Goal: Transaction & Acquisition: Purchase product/service

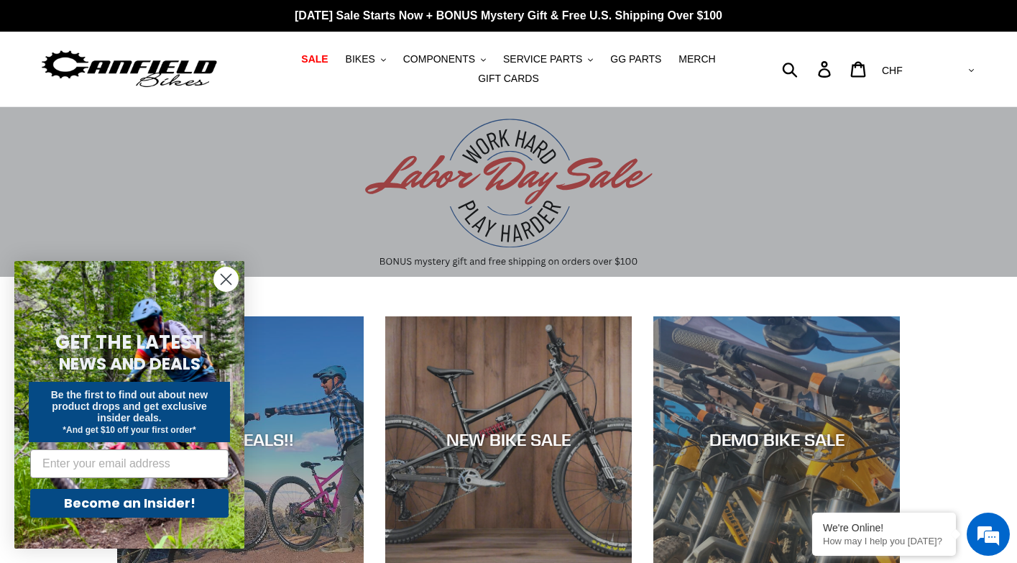
click at [227, 281] on icon "Close dialog" at bounding box center [226, 279] width 10 height 10
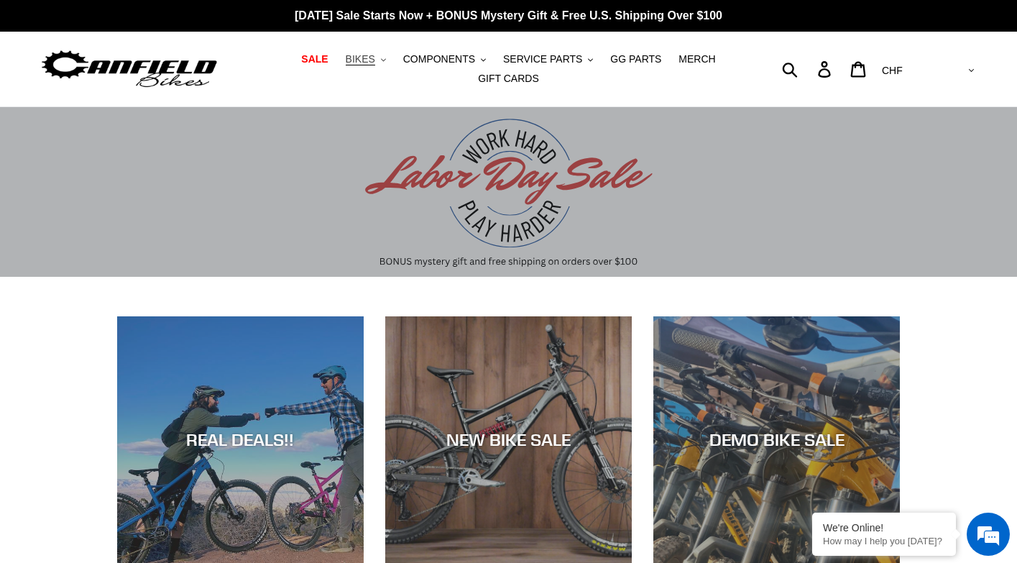
click at [373, 60] on span "BIKES" at bounding box center [360, 59] width 29 height 12
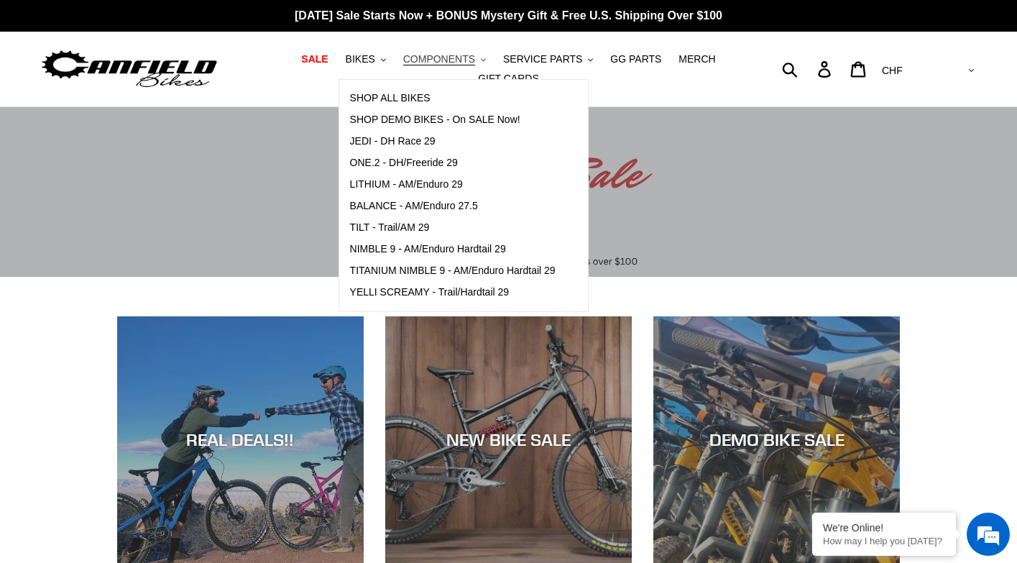
click at [446, 57] on span "COMPONENTS" at bounding box center [439, 59] width 72 height 12
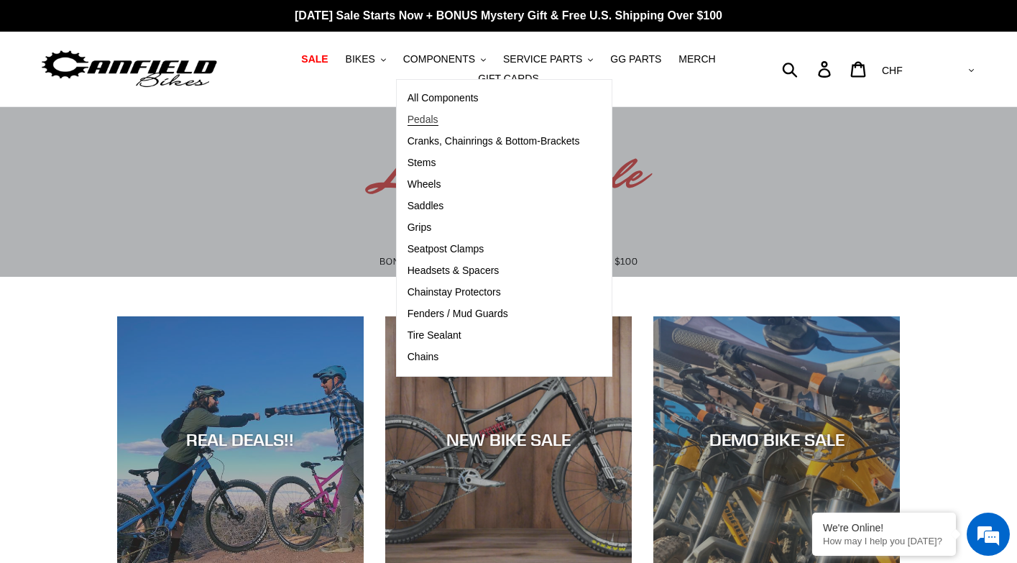
click at [435, 116] on span "Pedals" at bounding box center [422, 120] width 31 height 12
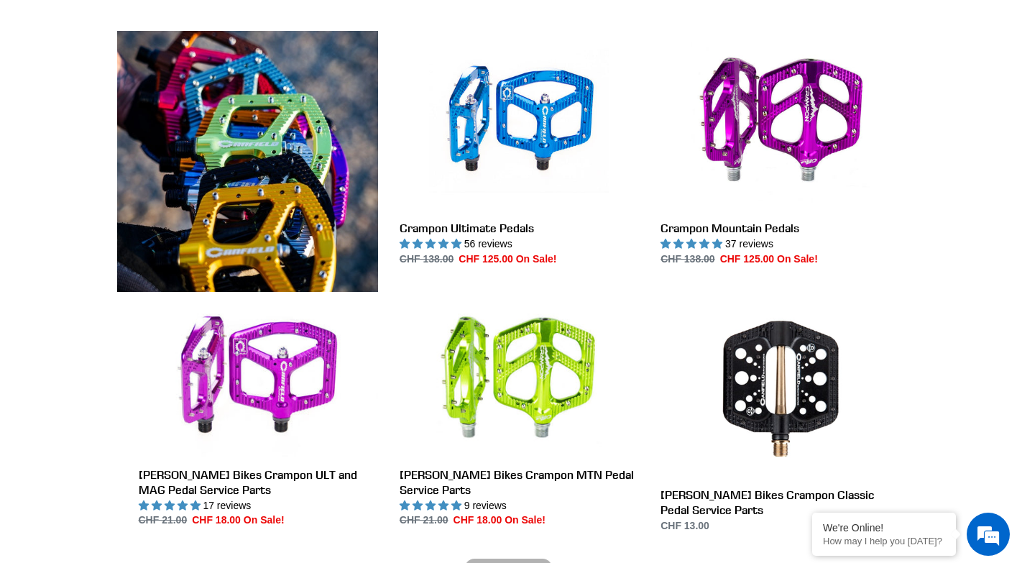
scroll to position [412, 0]
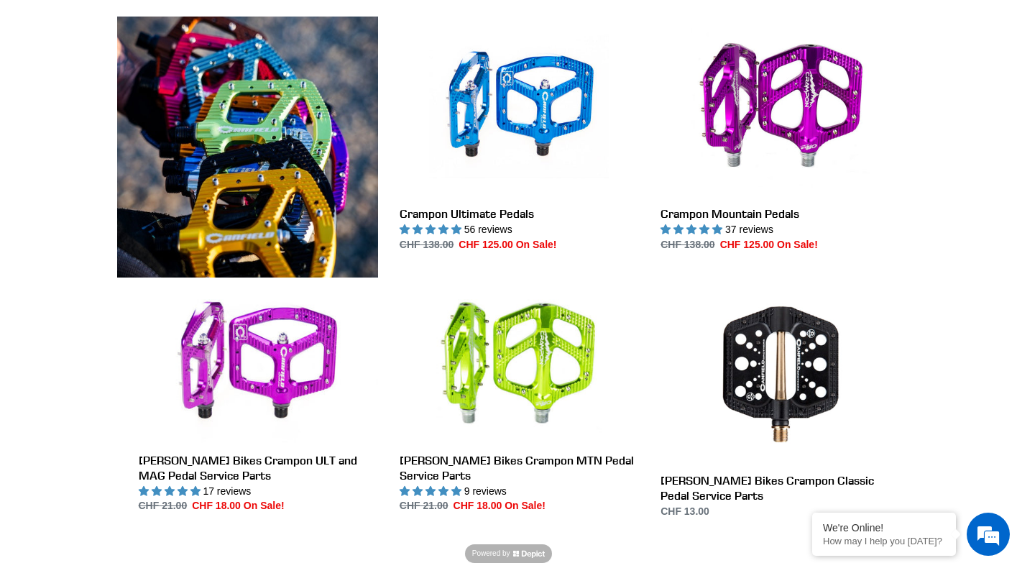
click at [200, 122] on img at bounding box center [247, 147] width 261 height 261
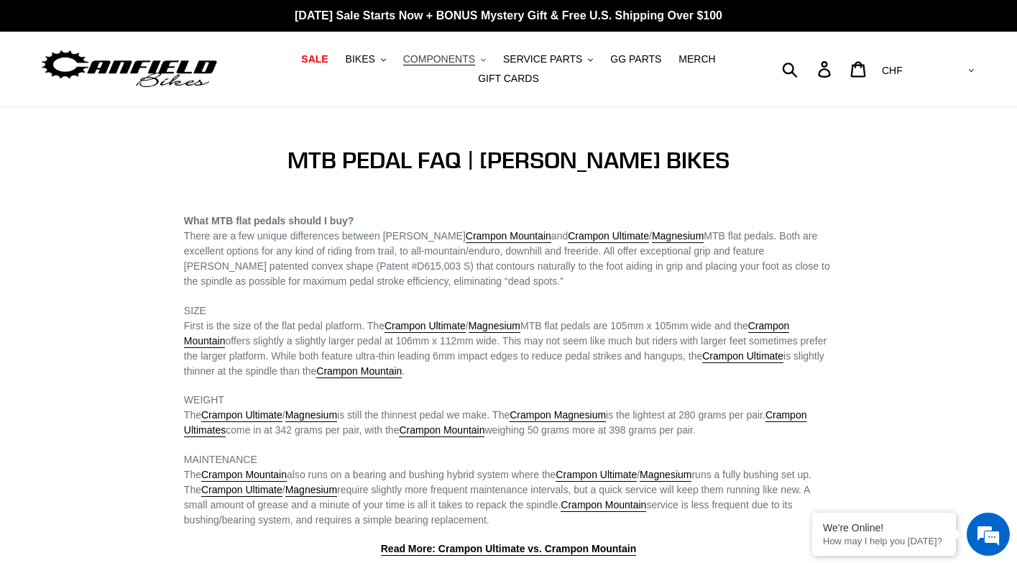
click at [462, 61] on span "COMPONENTS" at bounding box center [439, 59] width 72 height 12
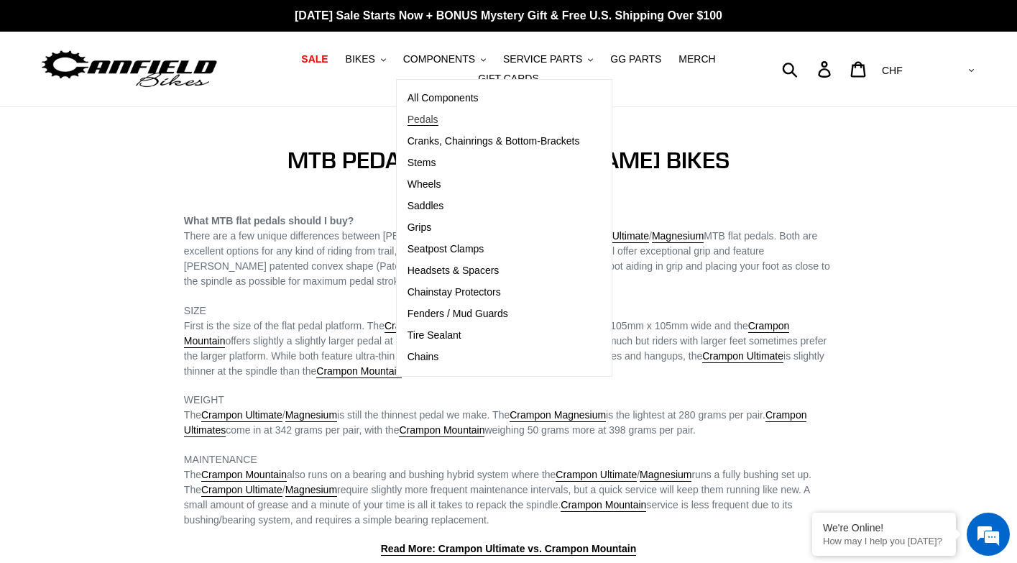
click at [422, 115] on span "Pedals" at bounding box center [422, 120] width 31 height 12
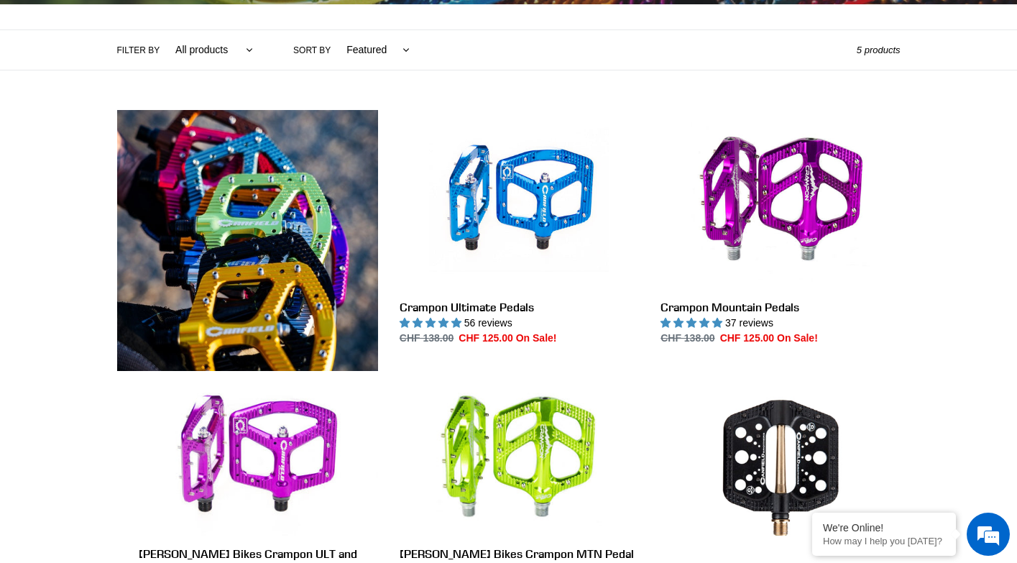
scroll to position [338, 0]
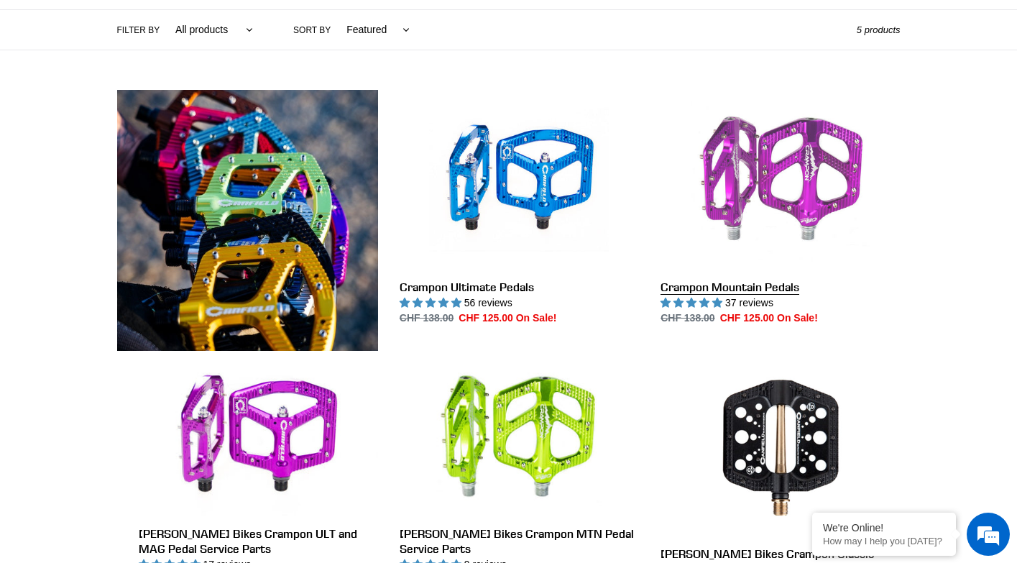
click at [727, 170] on link "Crampon Mountain Pedals" at bounding box center [779, 208] width 239 height 236
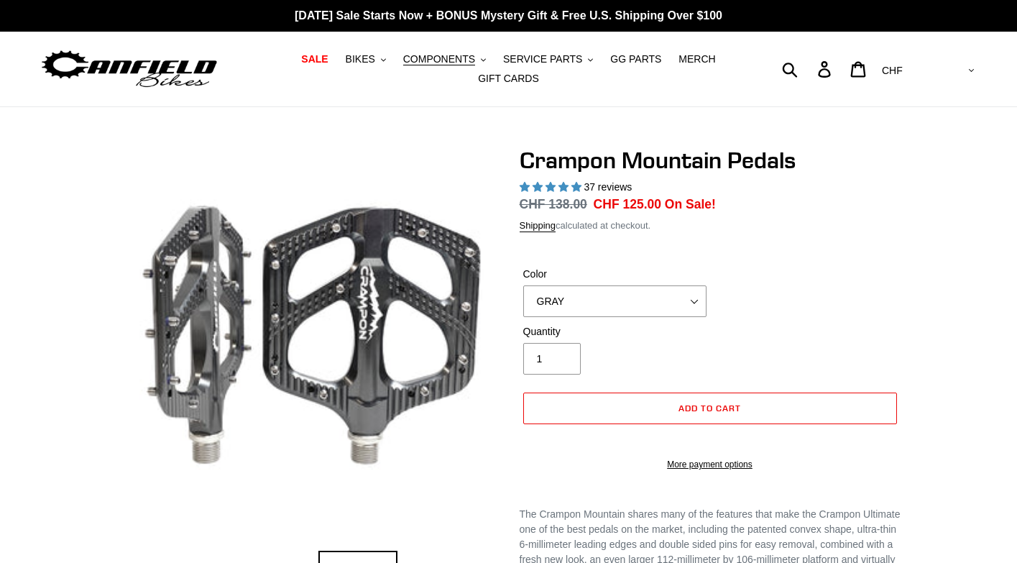
select select "highest-rating"
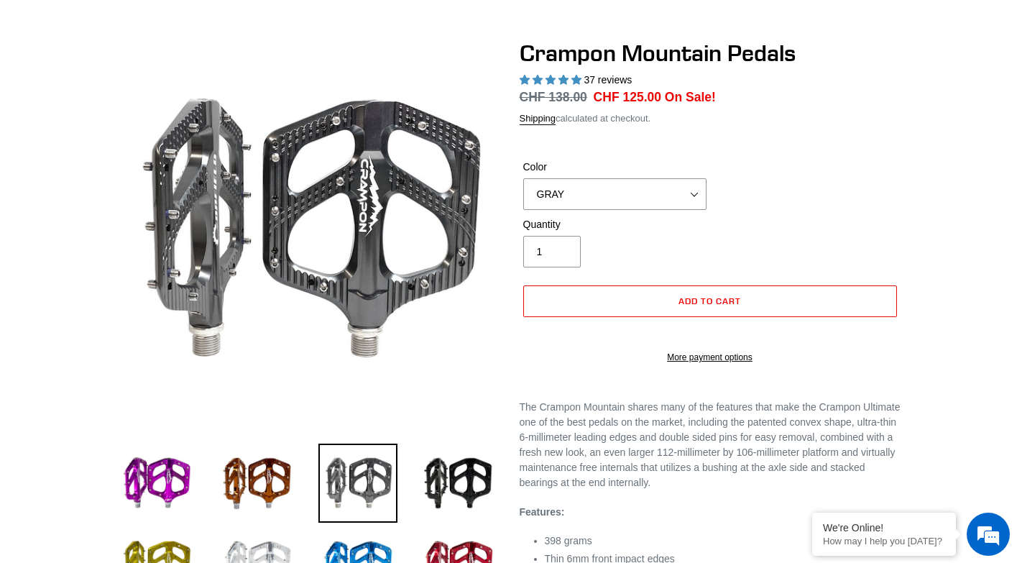
scroll to position [155, 0]
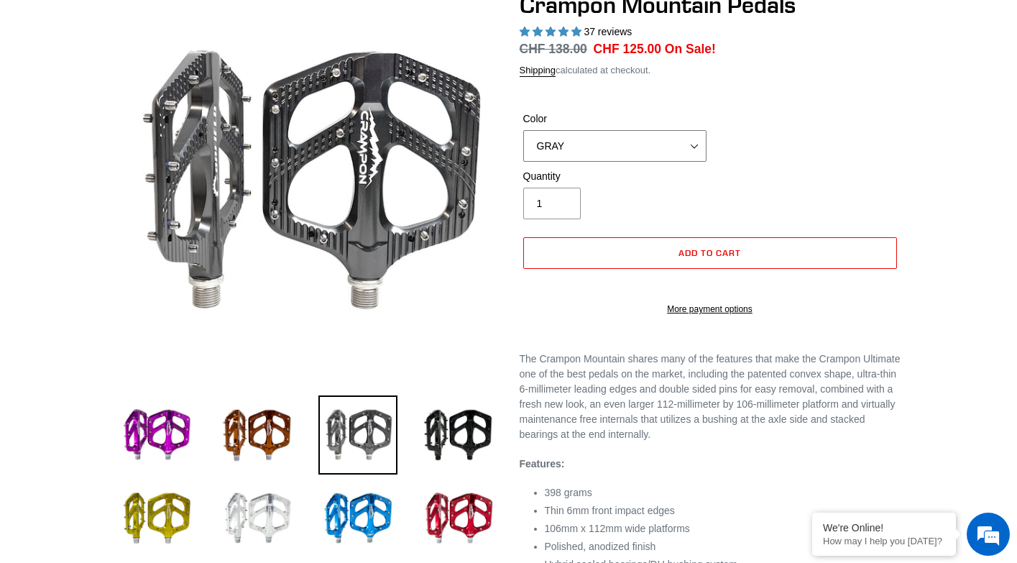
click at [632, 144] on select "GRAY BLACK STEALTH - Sold out POLISHED RED BLUE [GEOGRAPHIC_DATA] ORANGE PNW GR…" at bounding box center [614, 146] width 183 height 32
click at [523, 130] on select "GRAY BLACK STEALTH - Sold out POLISHED RED BLUE [GEOGRAPHIC_DATA] ORANGE PNW GR…" at bounding box center [614, 146] width 183 height 32
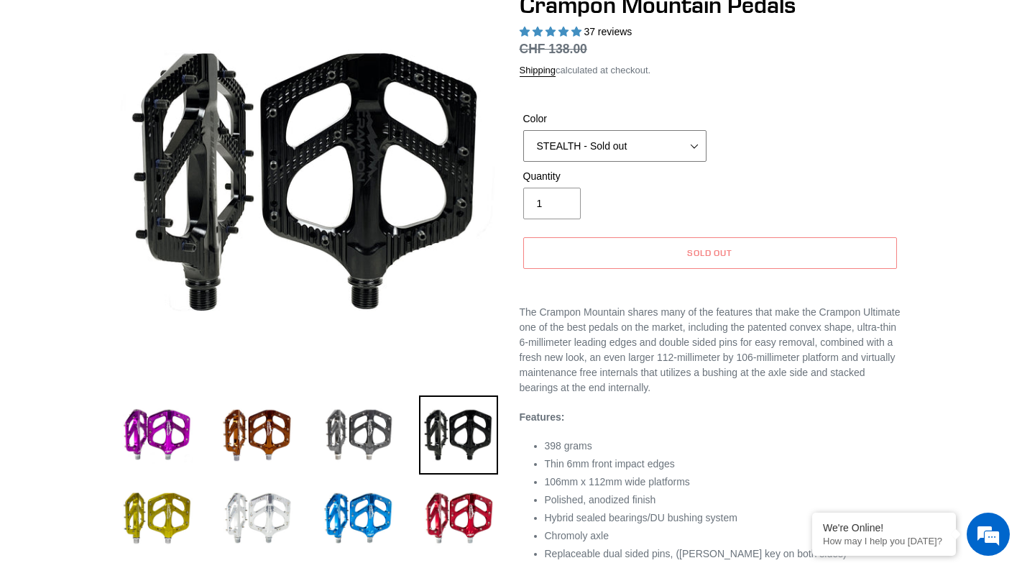
scroll to position [0, 0]
click at [624, 151] on select "GRAY BLACK STEALTH - Sold out POLISHED RED BLUE [GEOGRAPHIC_DATA] ORANGE PNW GR…" at bounding box center [614, 146] width 183 height 32
click at [523, 130] on select "GRAY BLACK STEALTH - Sold out POLISHED RED BLUE [GEOGRAPHIC_DATA] ORANGE PNW GR…" at bounding box center [614, 146] width 183 height 32
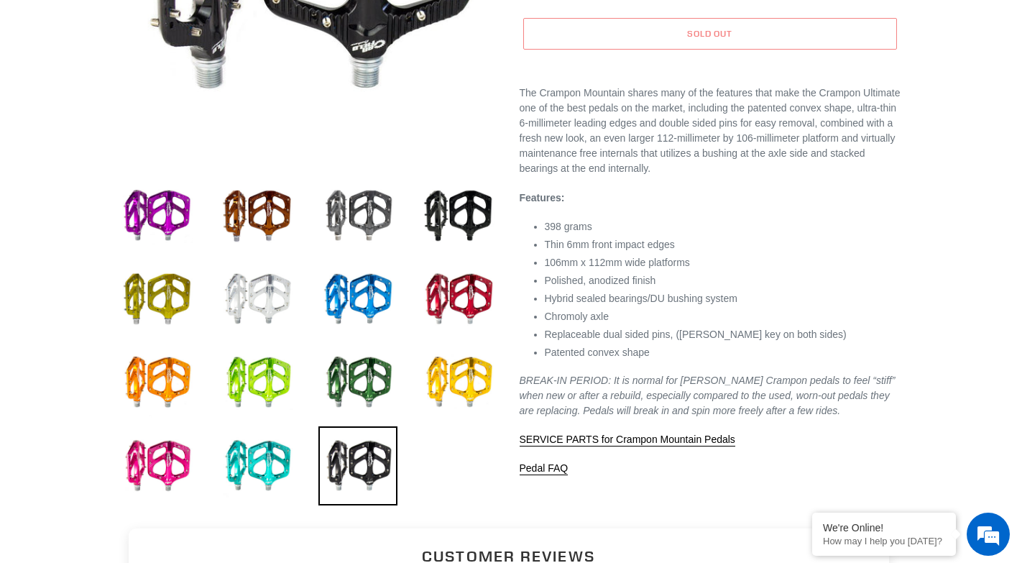
scroll to position [370, 0]
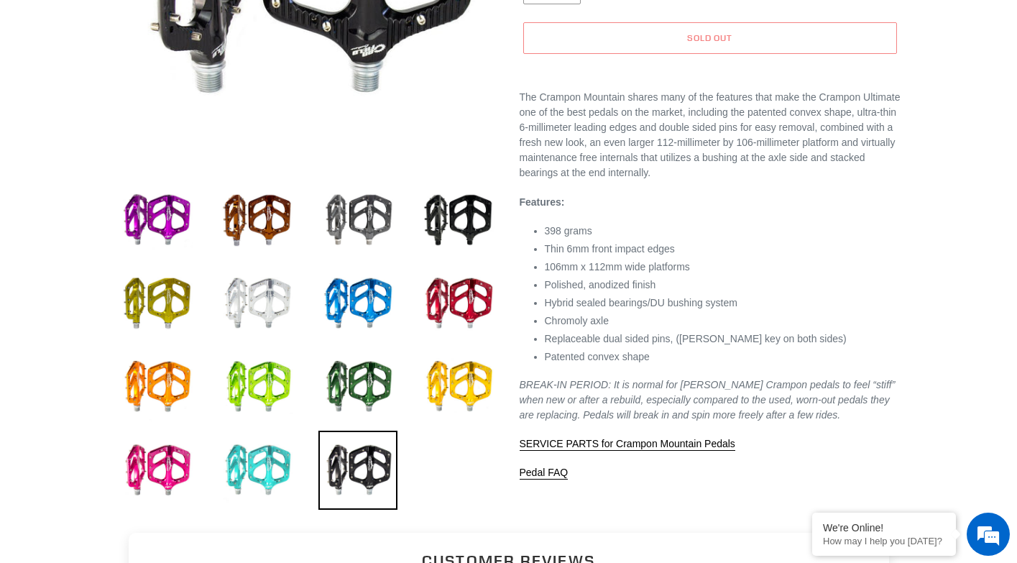
click at [261, 480] on img at bounding box center [257, 469] width 79 height 79
select select "TURQUOISE"
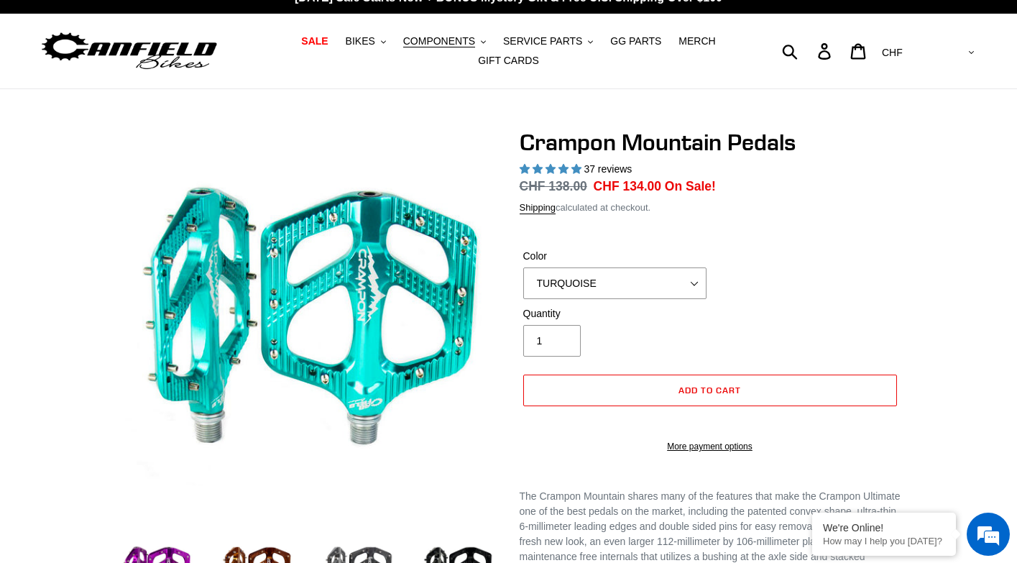
scroll to position [0, 0]
